Goal: Ask a question

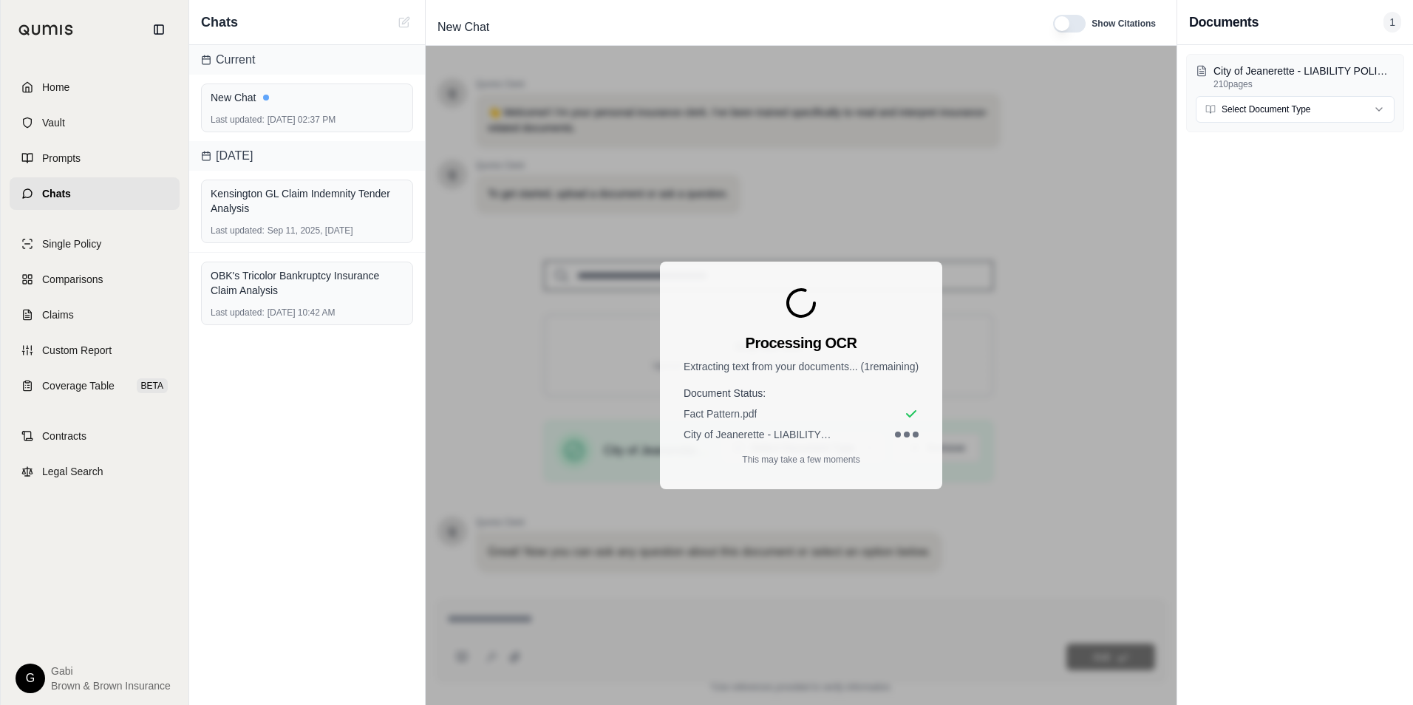
scroll to position [93, 0]
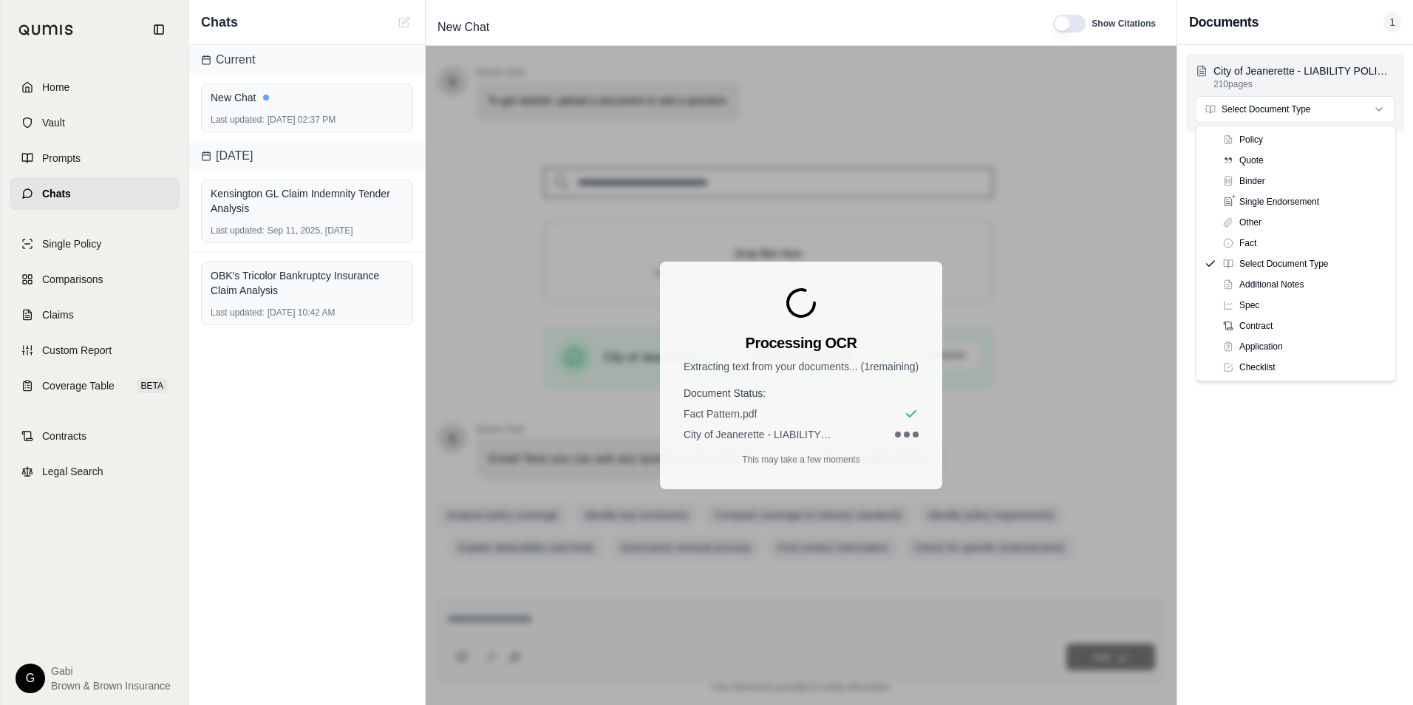
click at [1351, 106] on html "Home Vault Prompts Chats Single Policy Comparisons Claims Custom Report Coverag…" at bounding box center [706, 352] width 1413 height 705
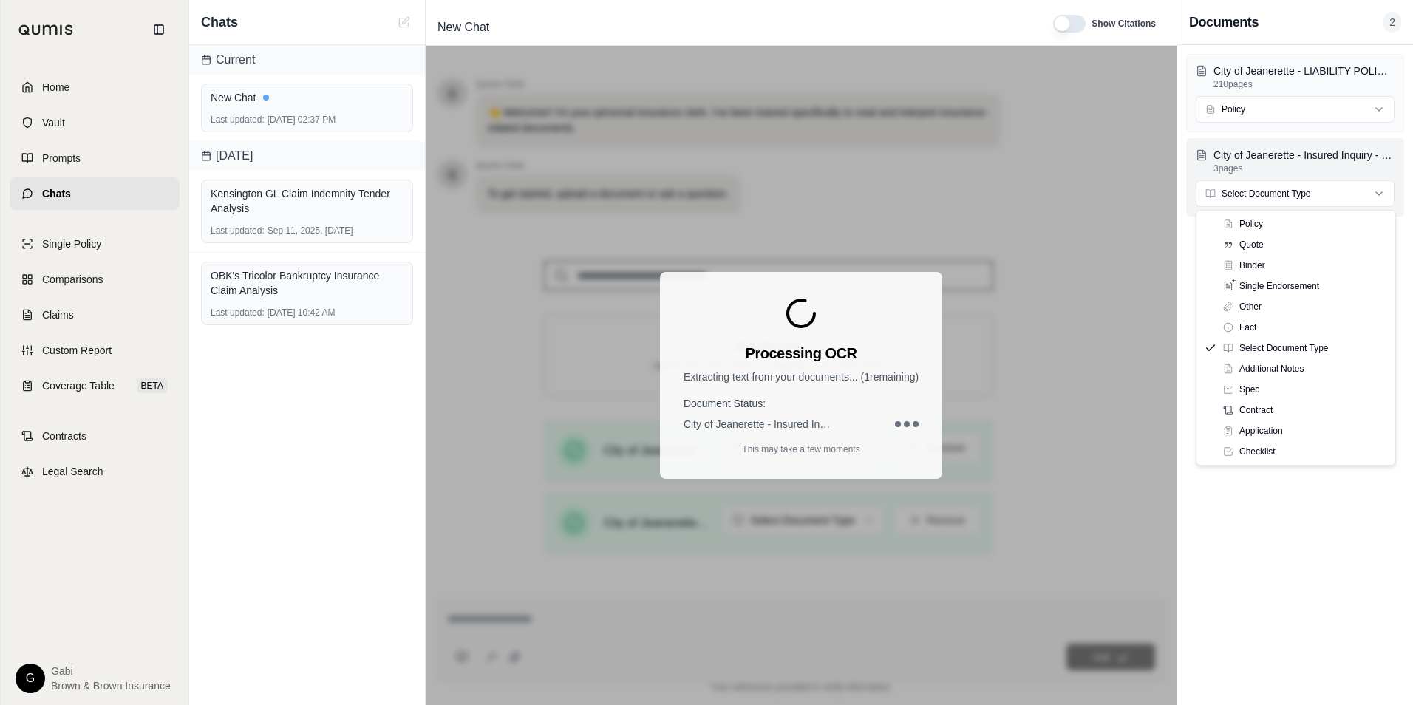
click at [1367, 197] on html "Home Vault Prompts Chats Single Policy Comparisons Claims Custom Report Coverag…" at bounding box center [706, 352] width 1413 height 705
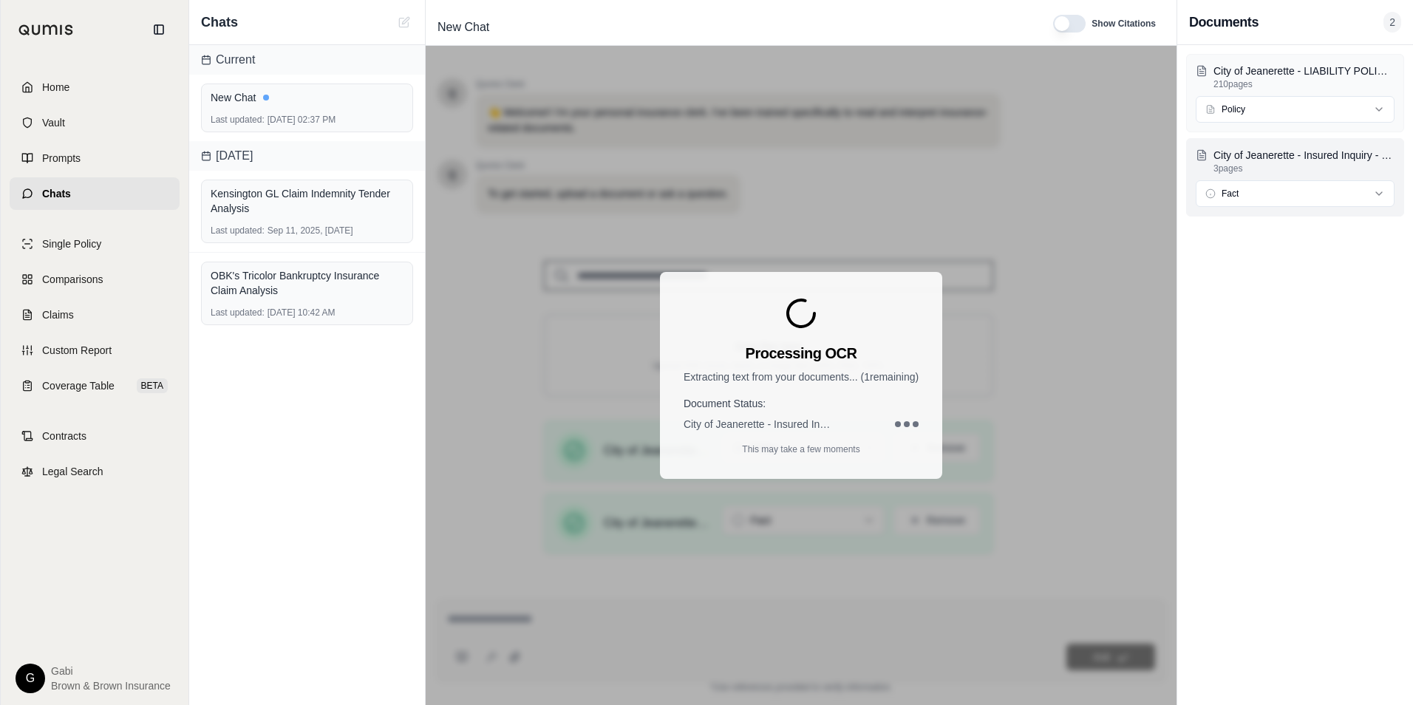
click at [1297, 197] on html "Home Vault Prompts Chats Single Policy Comparisons Claims Custom Report Coverag…" at bounding box center [706, 352] width 1413 height 705
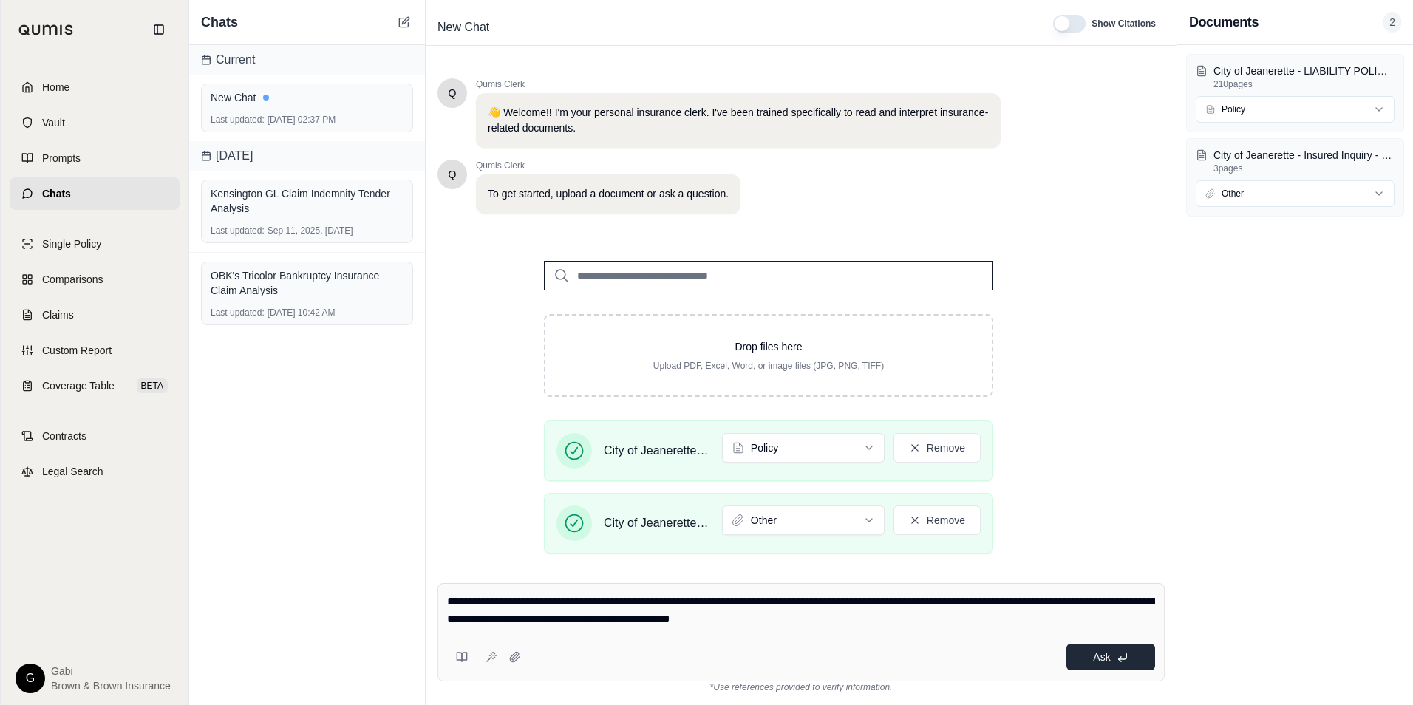
type textarea "**********"
click at [1097, 667] on button "Ask" at bounding box center [1110, 657] width 89 height 27
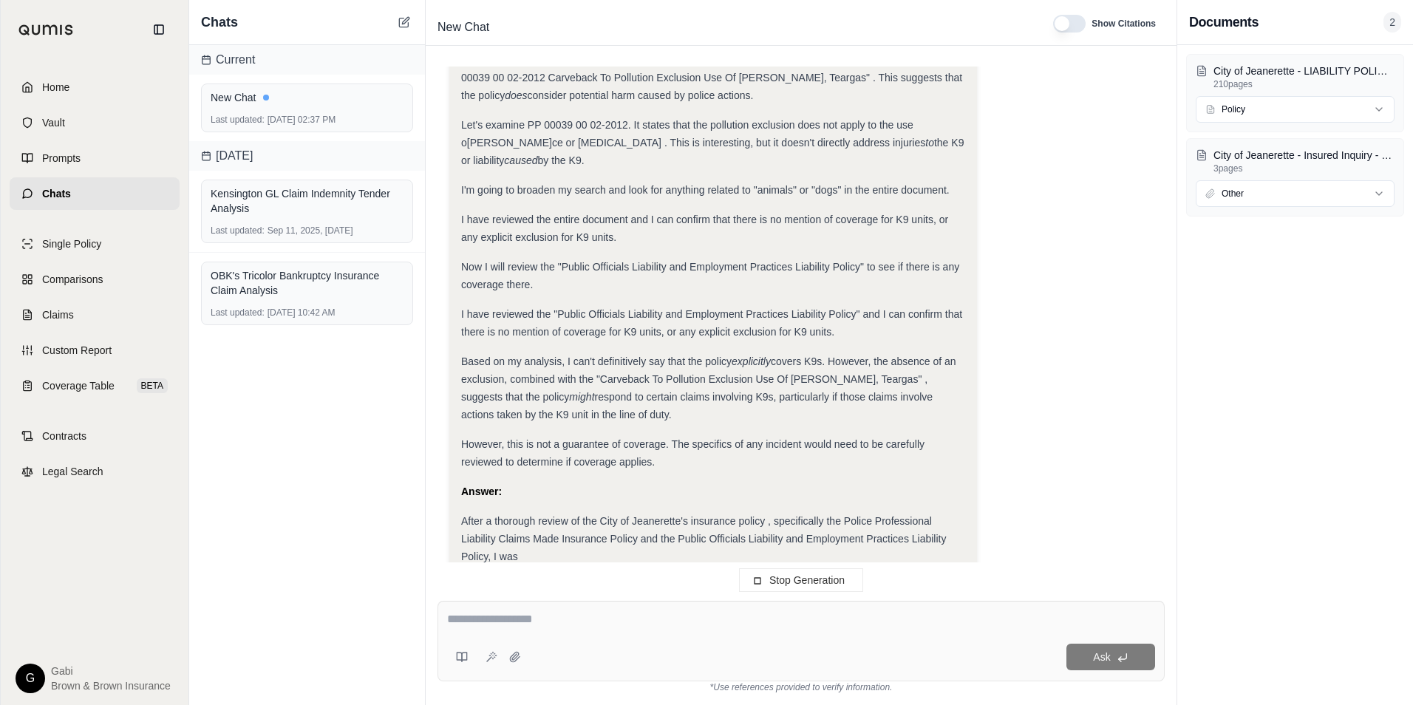
click at [1054, 7] on div "New Chat Show Citations" at bounding box center [801, 24] width 751 height 43
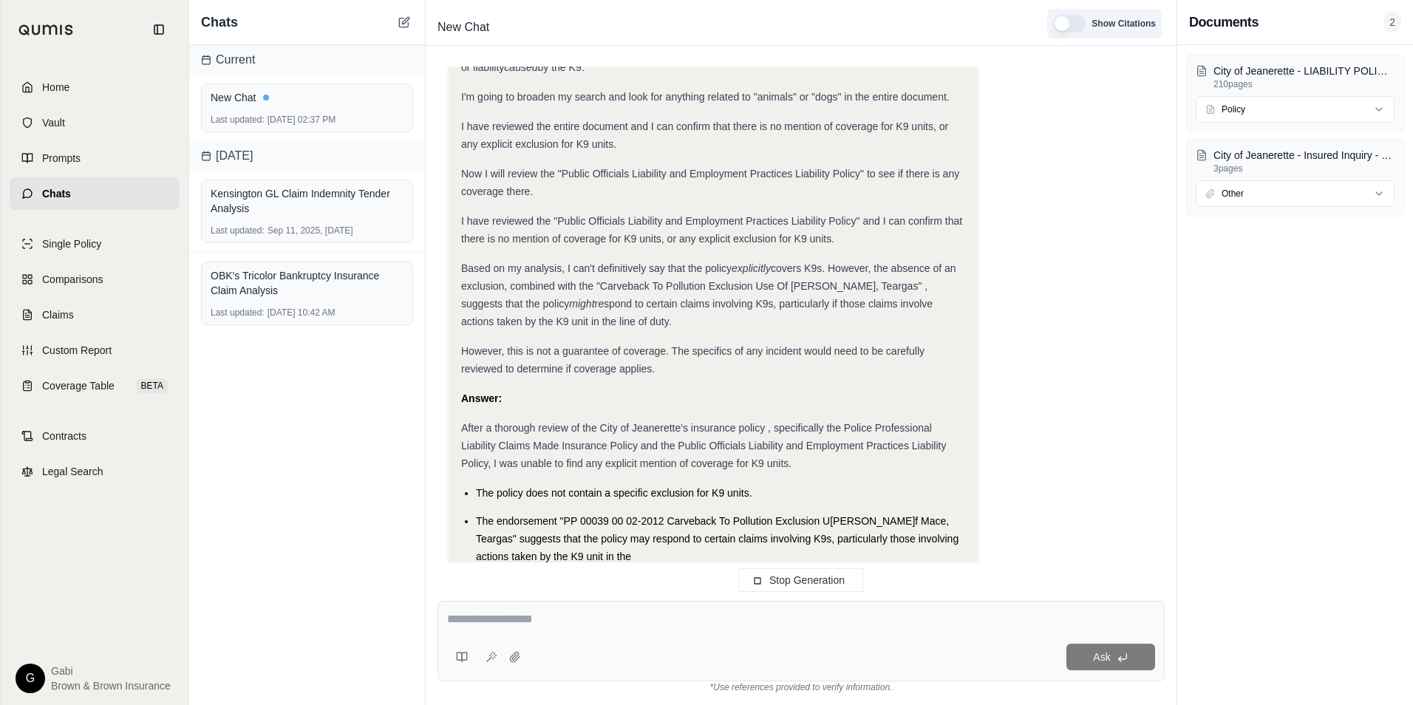
click at [1057, 11] on div "Show Citations" at bounding box center [1104, 24] width 115 height 30
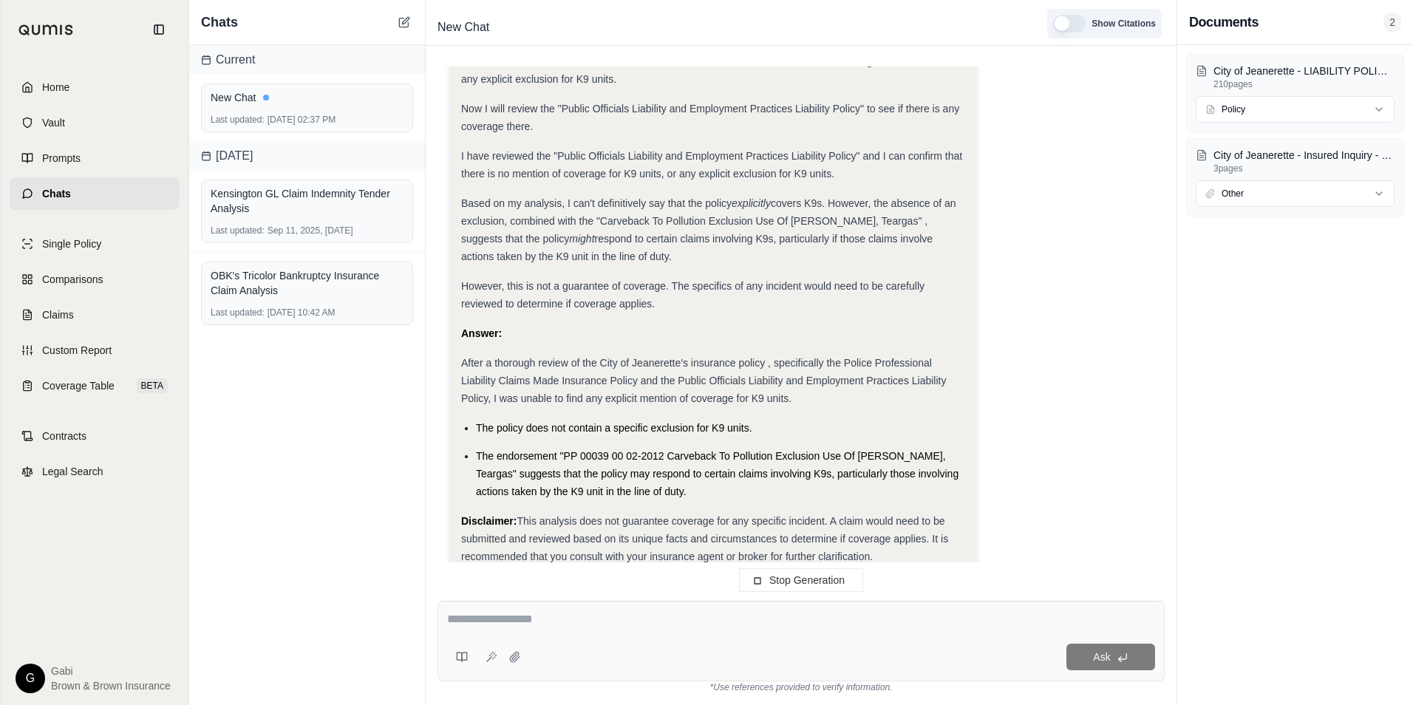
click at [1071, 24] on button "button" at bounding box center [1069, 24] width 33 height 18
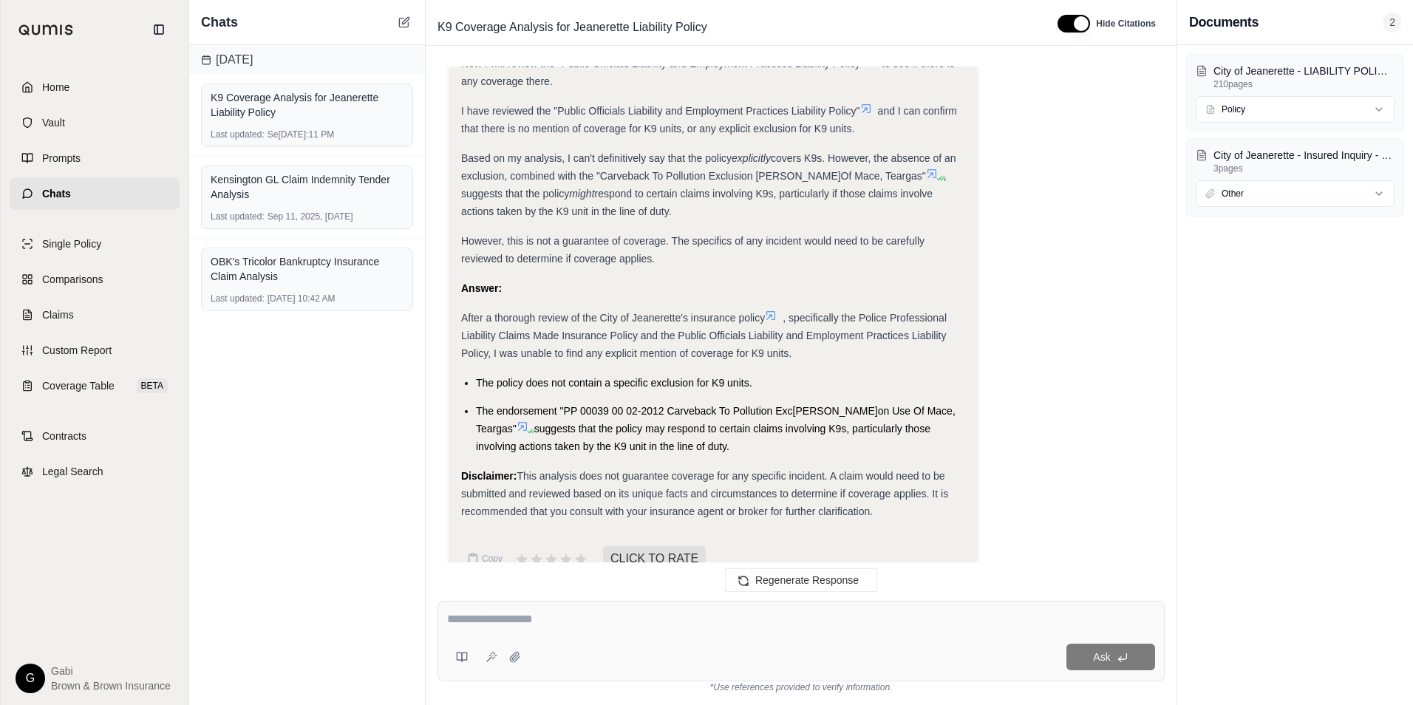
scroll to position [974, 0]
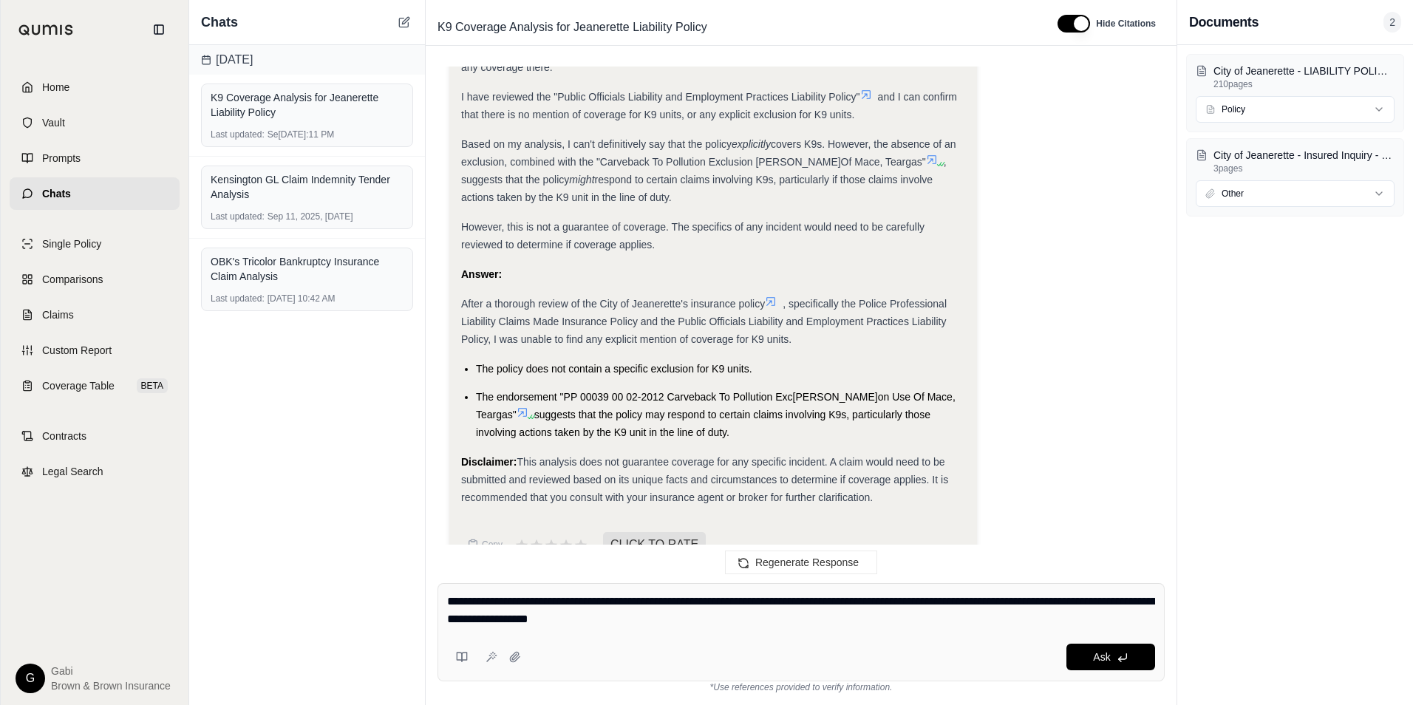
type textarea "**********"
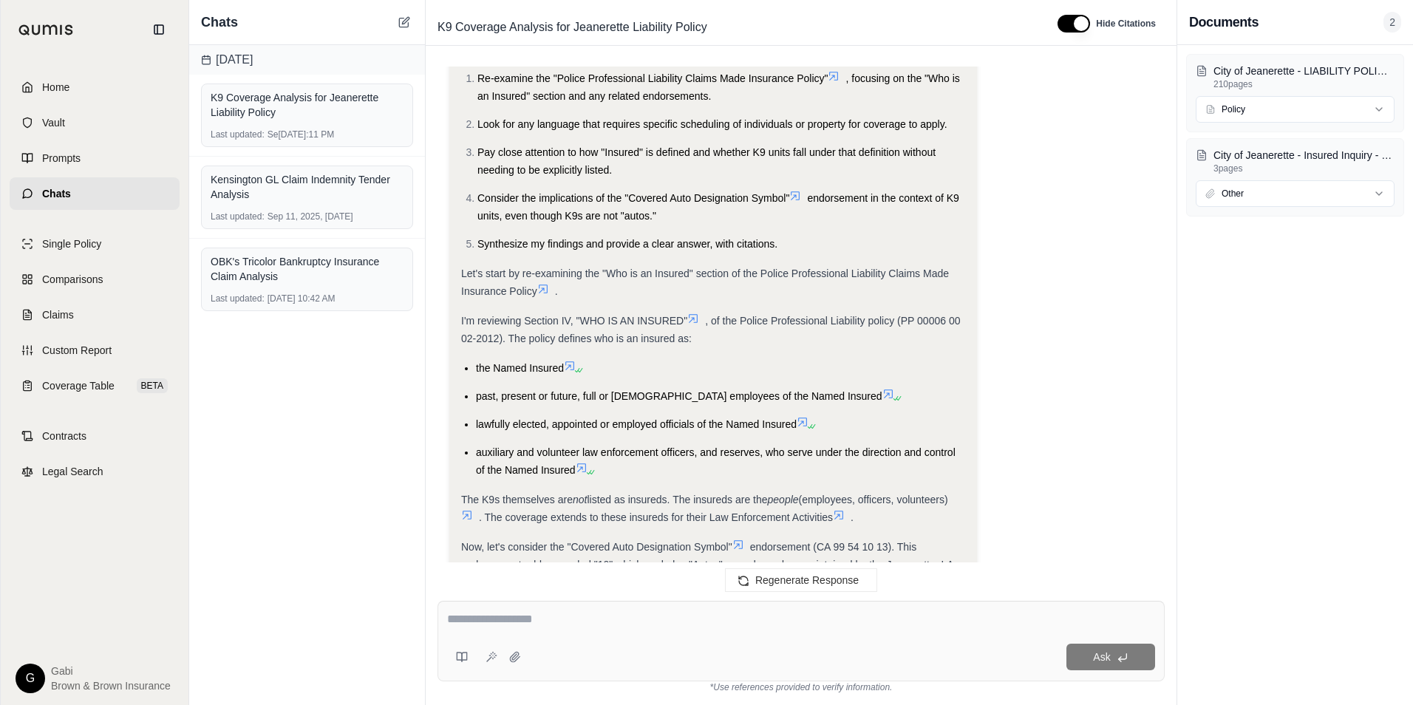
scroll to position [1766, 0]
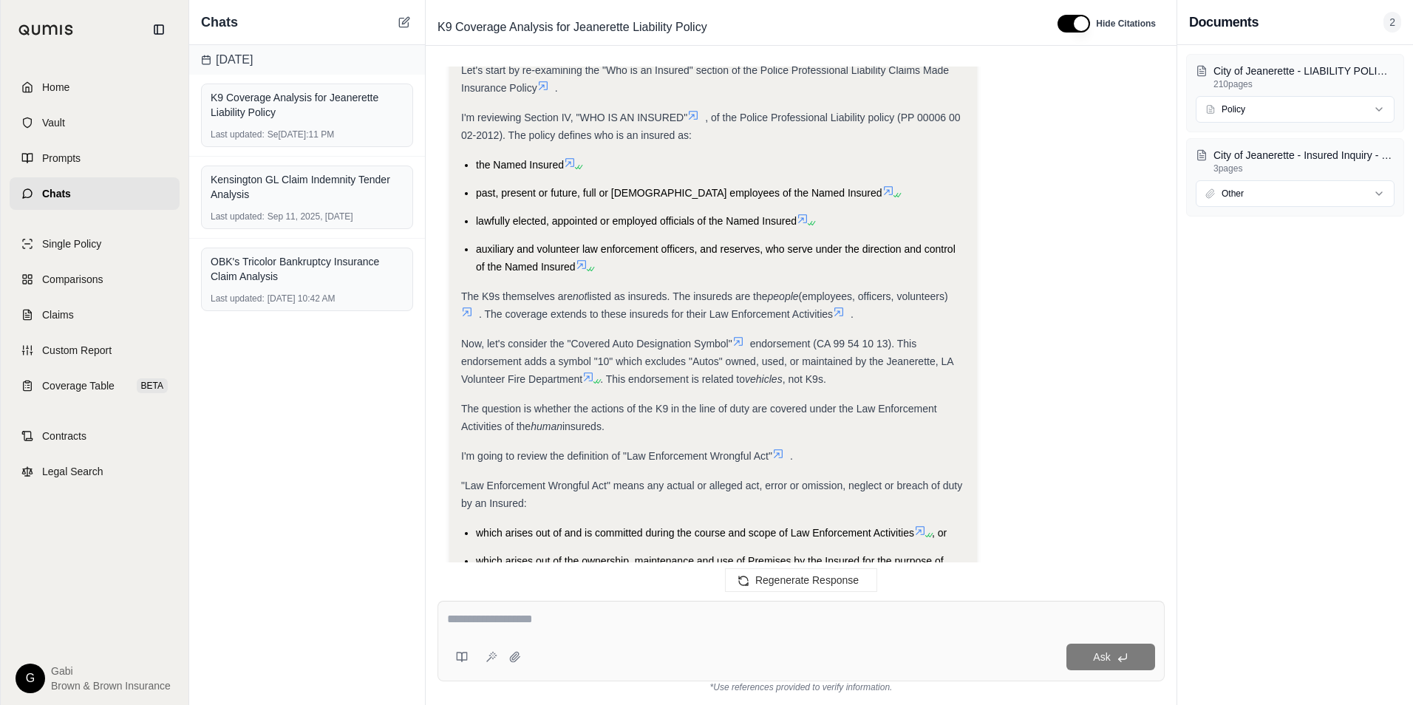
scroll to position [1904, 0]
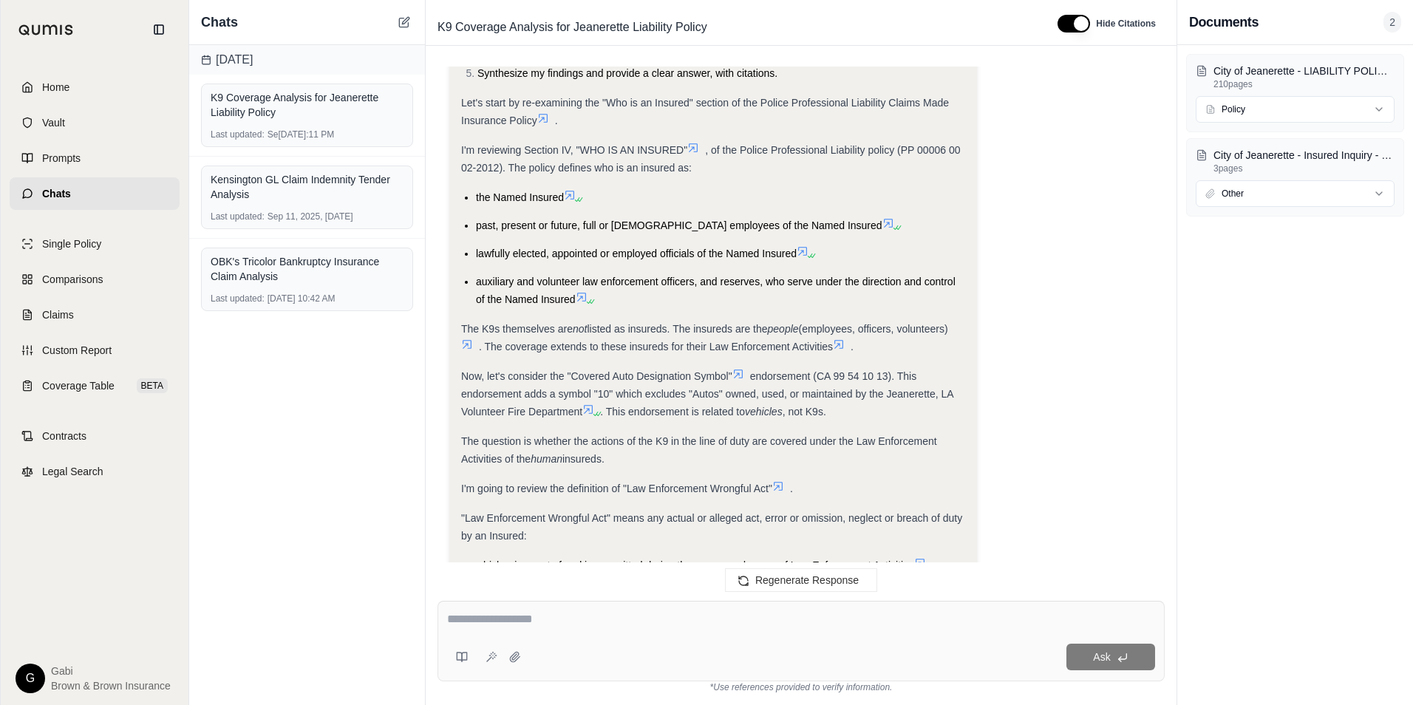
click at [587, 297] on icon at bounding box center [588, 301] width 9 height 9
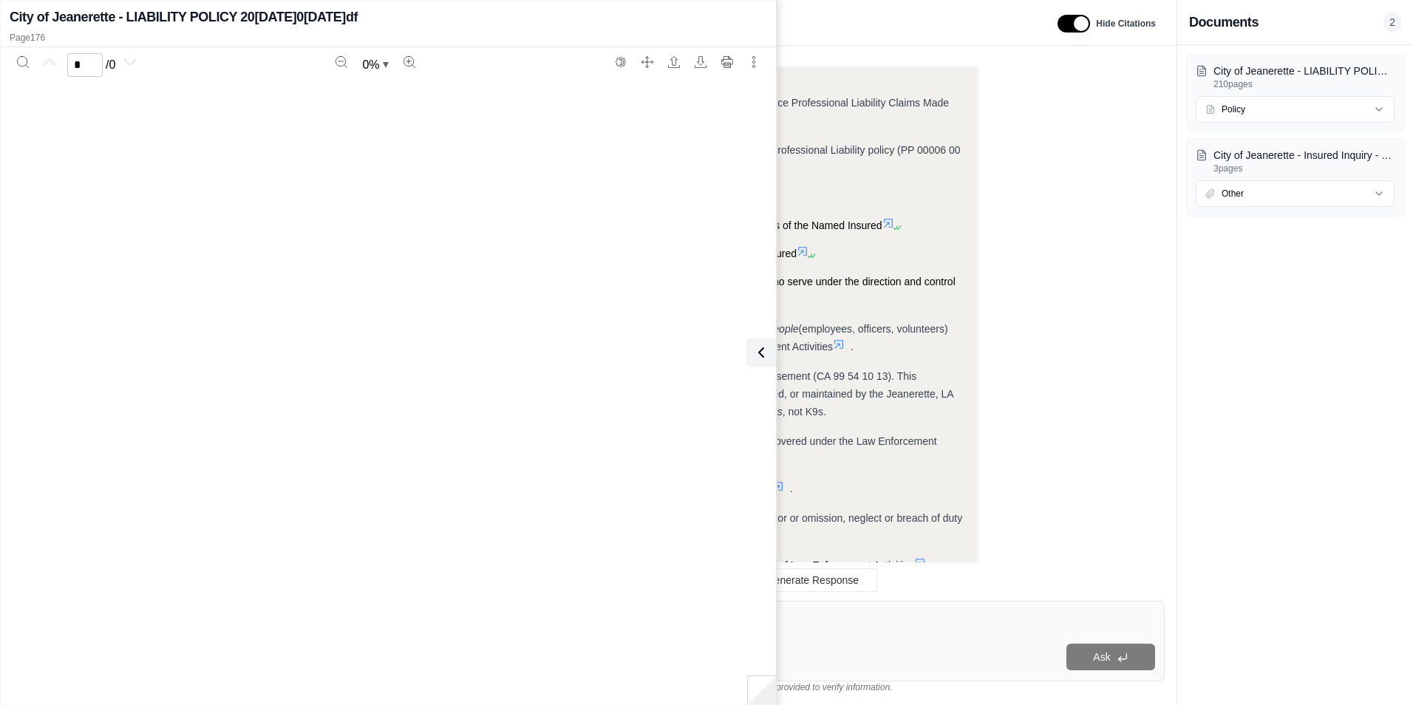
scroll to position [2421, 0]
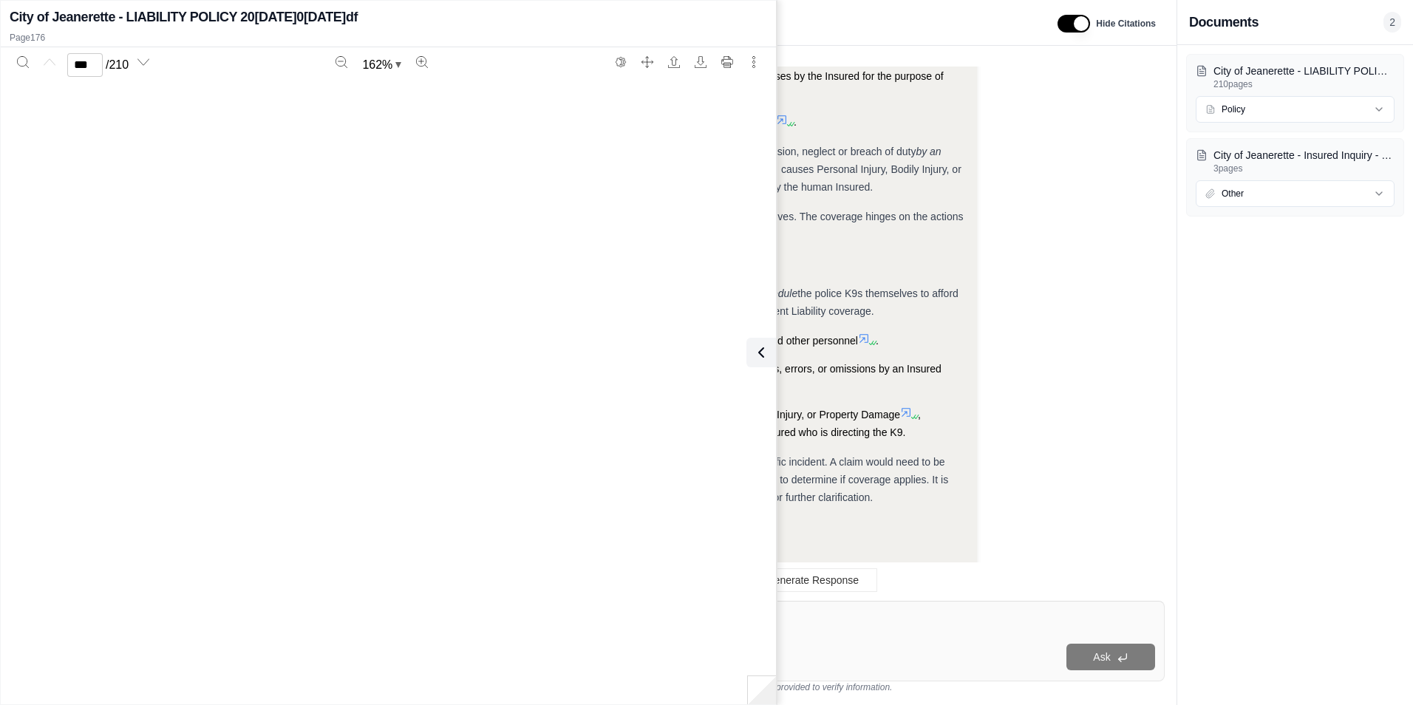
type input "***"
click at [762, 350] on icon at bounding box center [758, 353] width 18 height 18
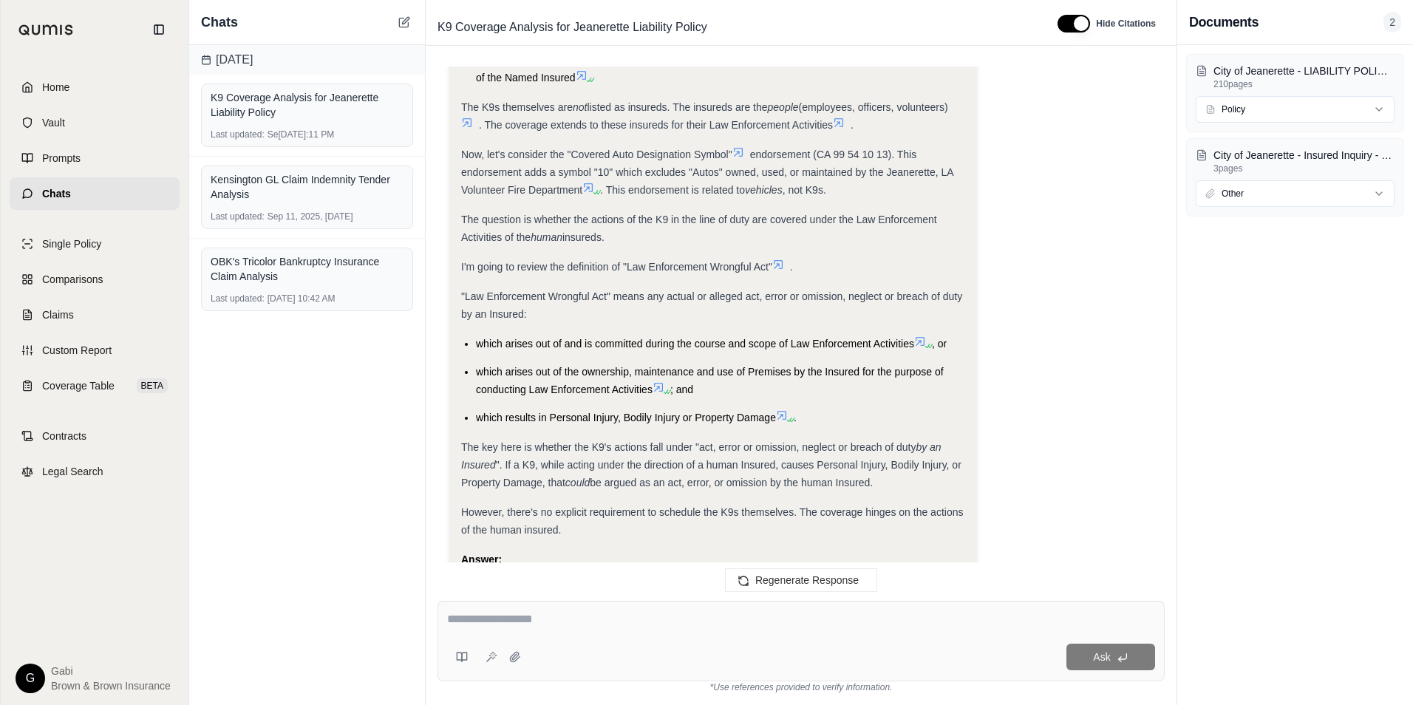
scroll to position [2421, 0]
